Goal: Information Seeking & Learning: Learn about a topic

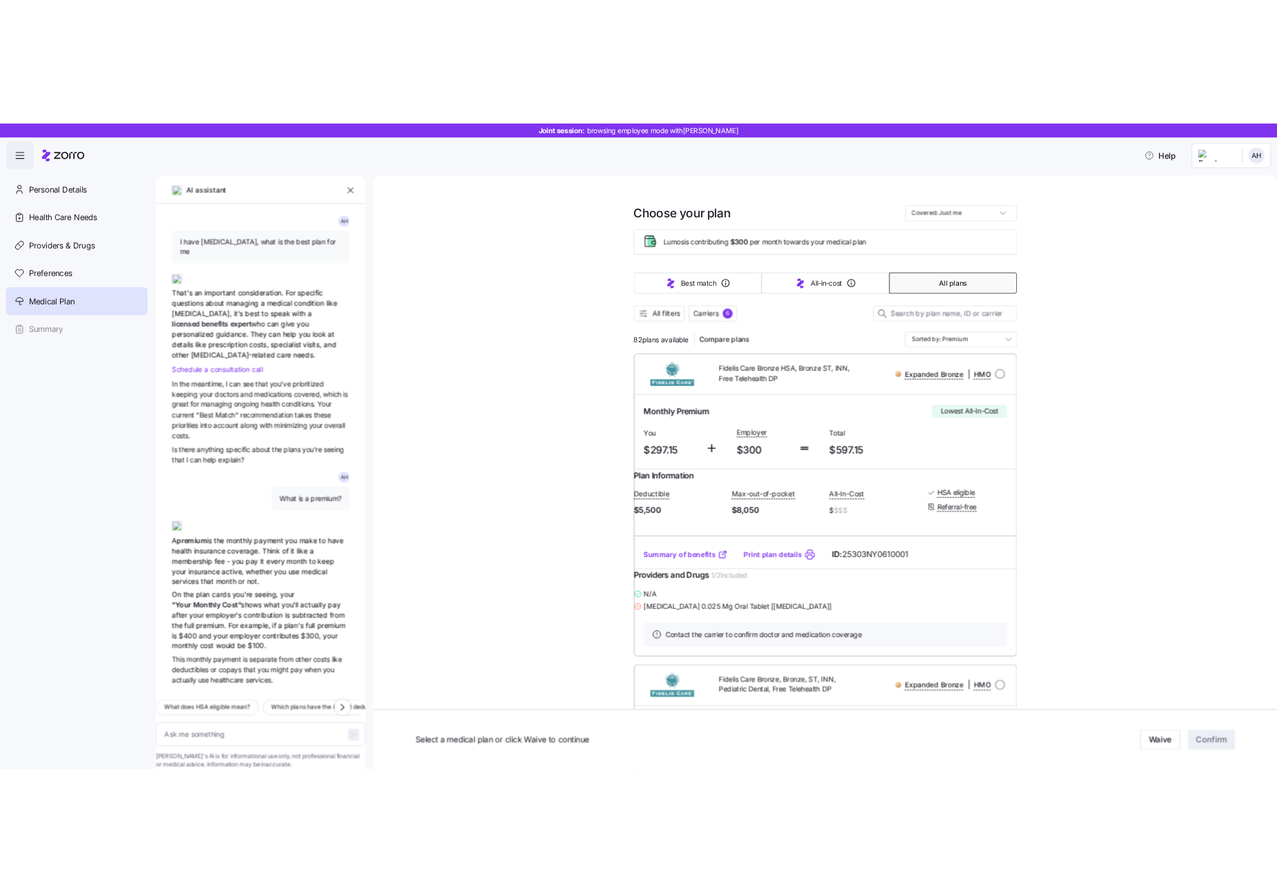
scroll to position [410, 0]
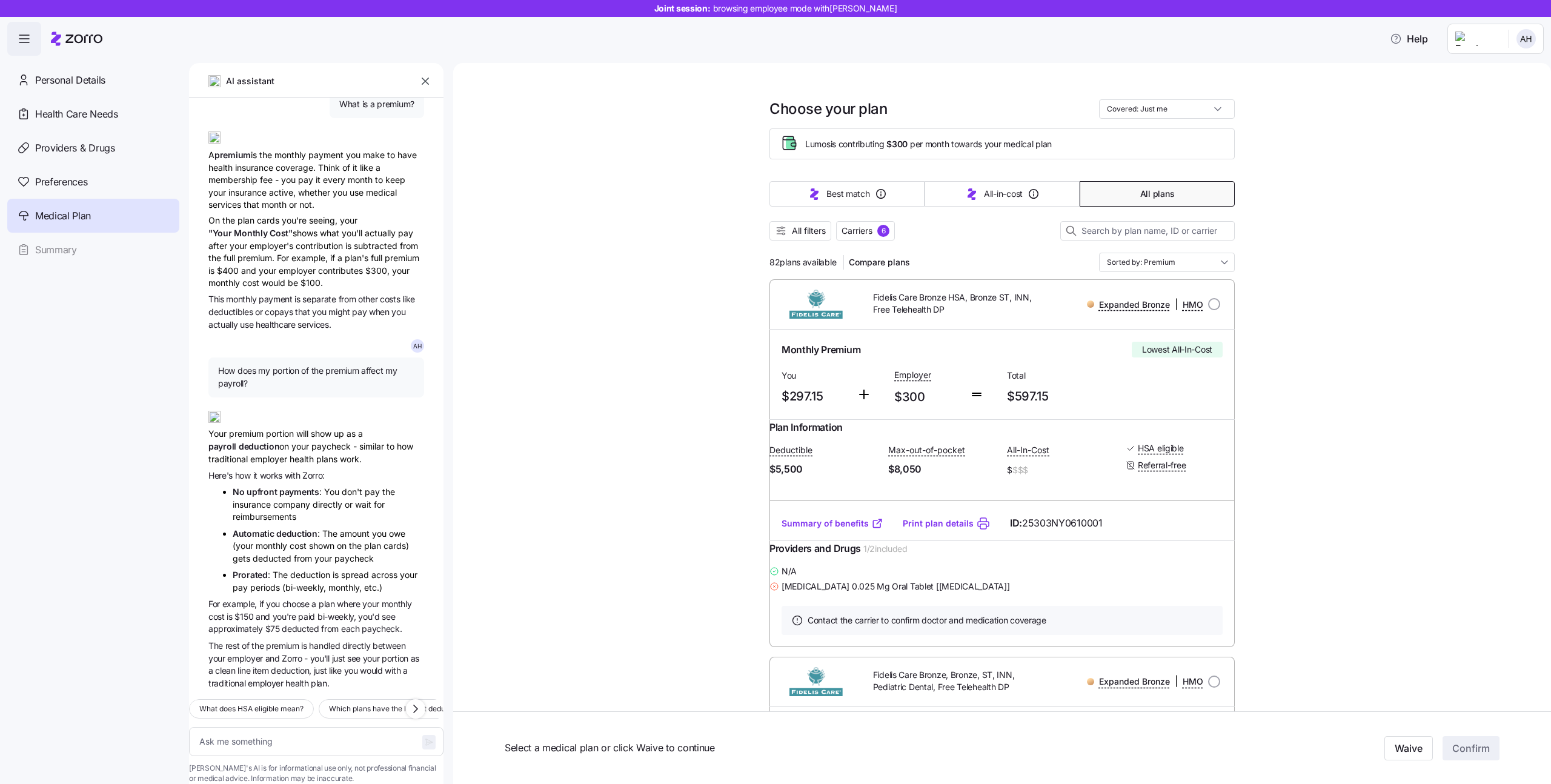
type textarea "x"
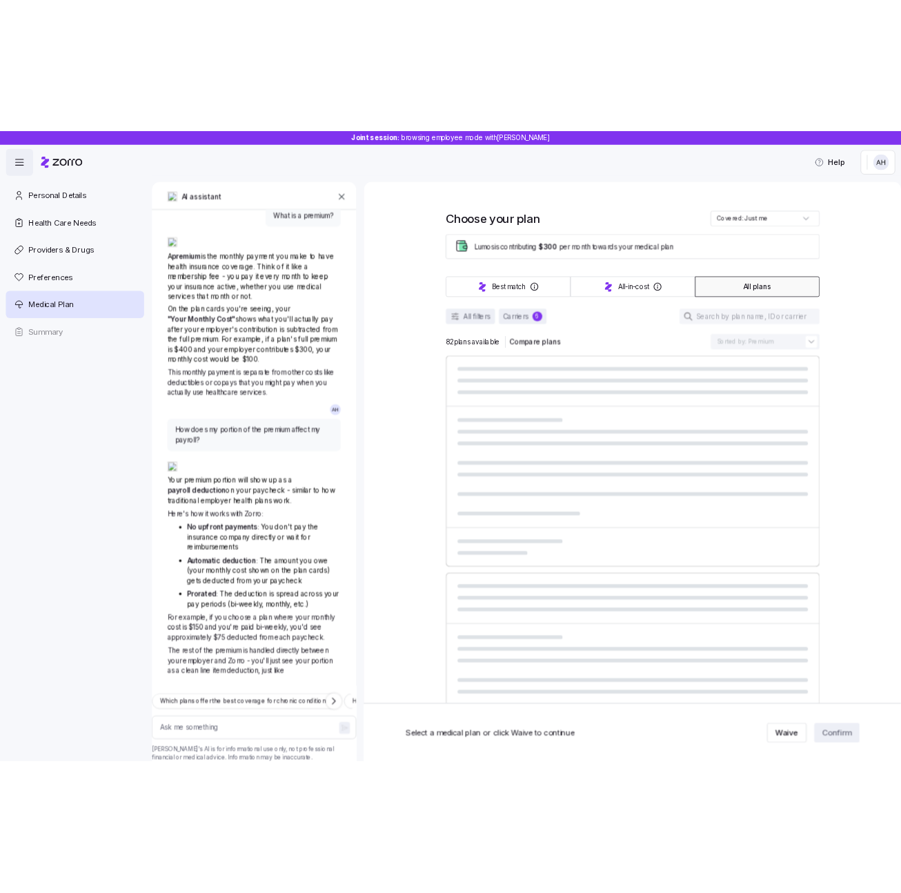
scroll to position [410, 0]
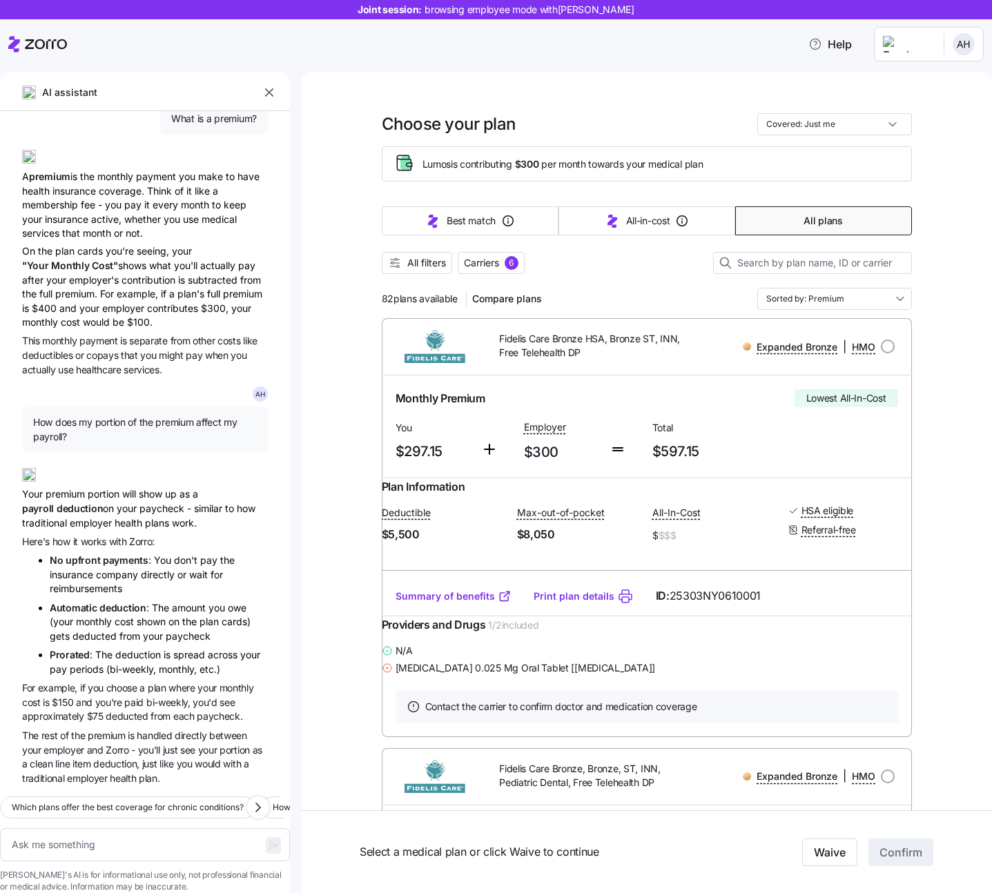
type textarea "x"
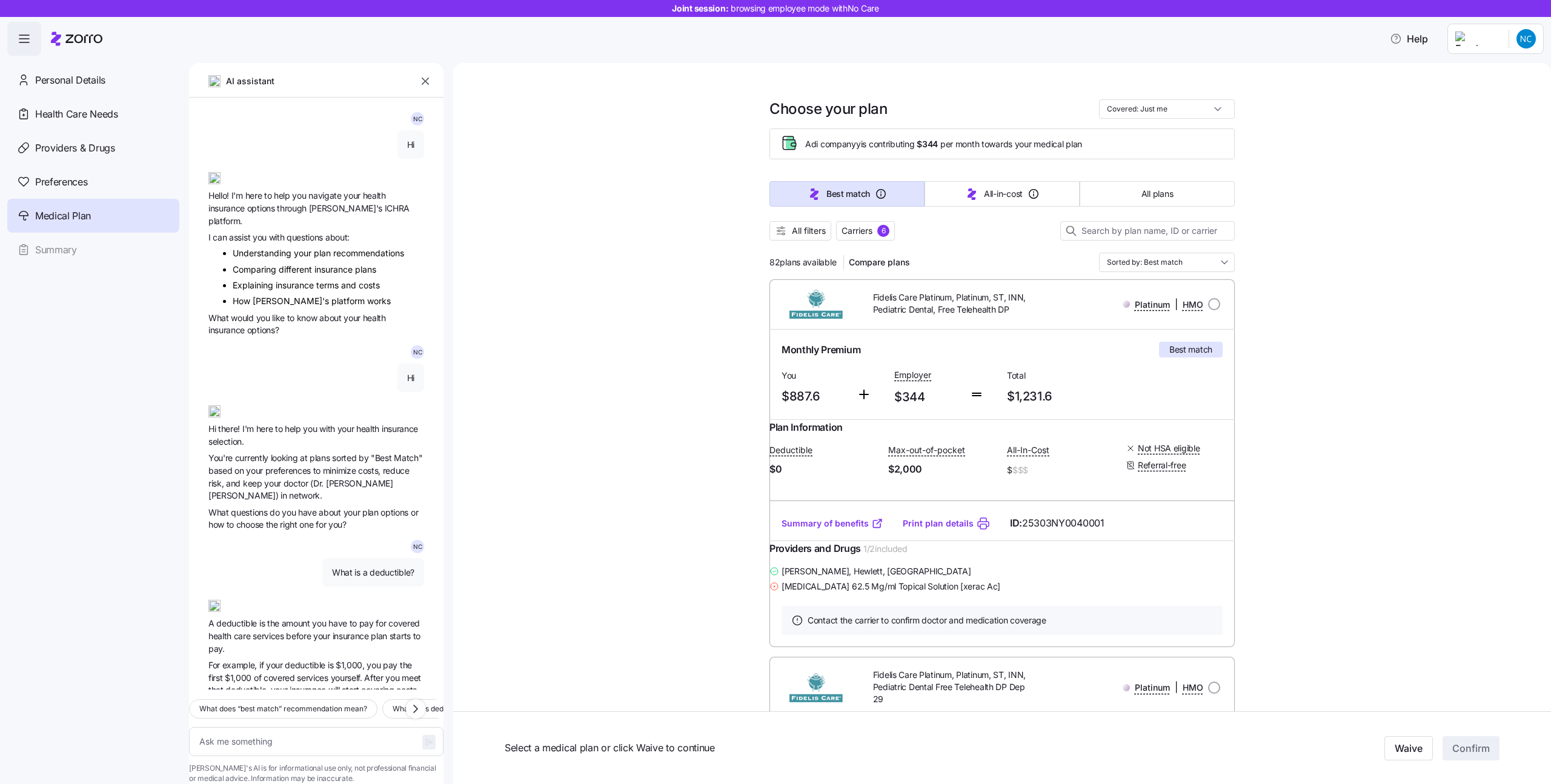
scroll to position [618, 0]
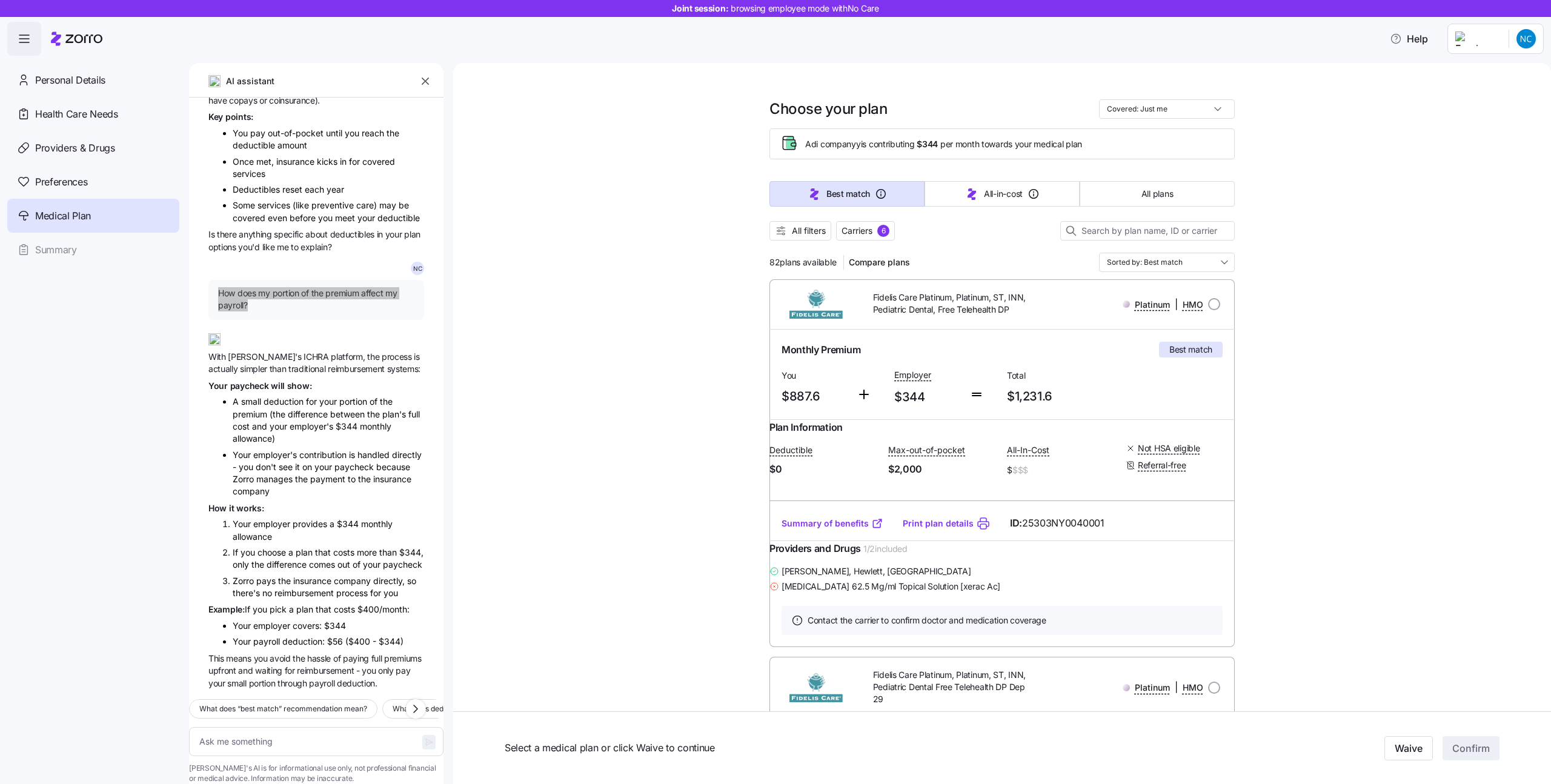
type textarea "x"
